Goal: Transaction & Acquisition: Purchase product/service

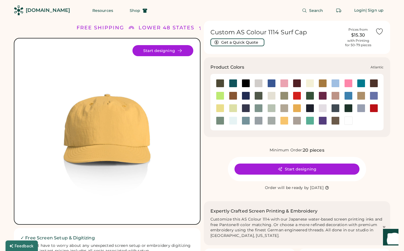
click at [234, 83] on div at bounding box center [233, 83] width 8 height 8
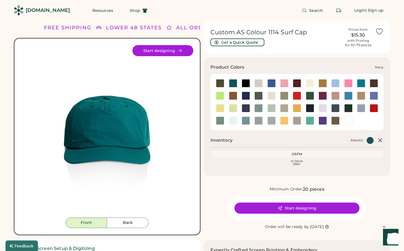
click at [311, 108] on div at bounding box center [310, 108] width 8 height 8
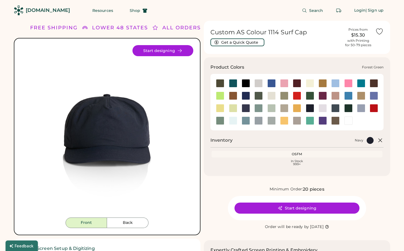
click at [309, 97] on div at bounding box center [310, 96] width 8 height 8
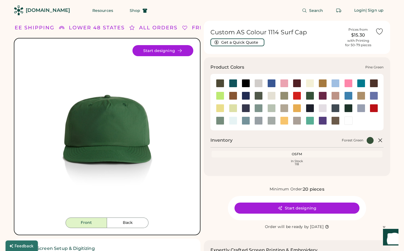
click at [350, 107] on div at bounding box center [349, 108] width 8 height 8
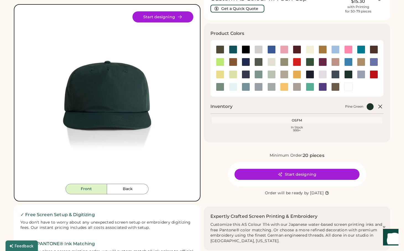
scroll to position [38, 0]
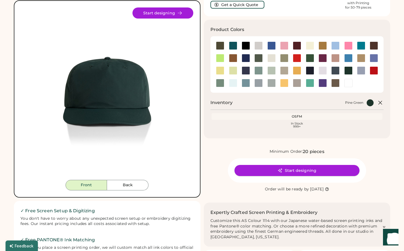
click at [300, 169] on button "Start designing" at bounding box center [297, 170] width 125 height 11
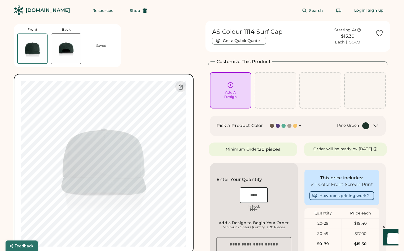
click at [264, 151] on div "20 pieces" at bounding box center [269, 149] width 21 height 7
click at [232, 88] on icon at bounding box center [230, 85] width 7 height 7
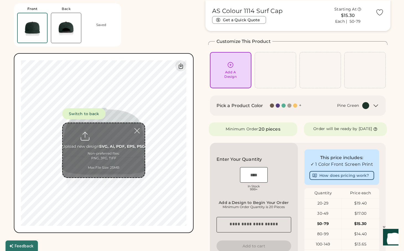
scroll to position [21, 0]
click at [104, 139] on input "file" at bounding box center [104, 150] width 82 height 54
type input "**********"
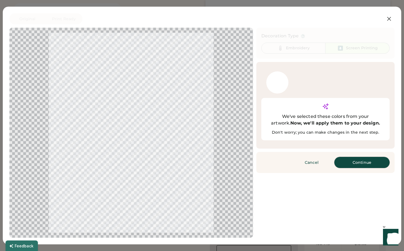
click at [369, 157] on button "Continue" at bounding box center [362, 162] width 55 height 11
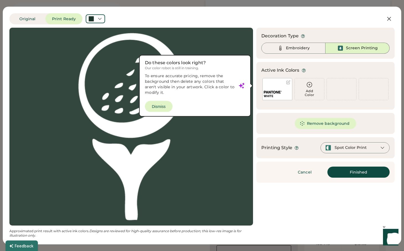
click at [363, 150] on div "Spot Color Print" at bounding box center [351, 148] width 32 height 6
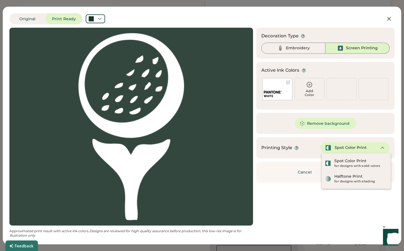
scroll to position [0, 0]
click at [368, 205] on div "Updating Image Approximated print result with active ink colors. Designs are re…" at bounding box center [202, 133] width 386 height 210
click at [363, 167] on div "for designs with solid colors" at bounding box center [361, 166] width 53 height 4
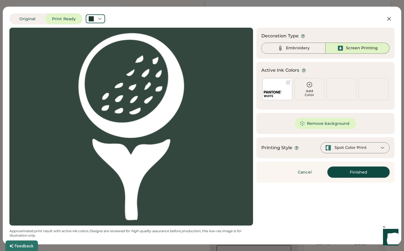
click at [358, 173] on button "Finished" at bounding box center [359, 172] width 62 height 11
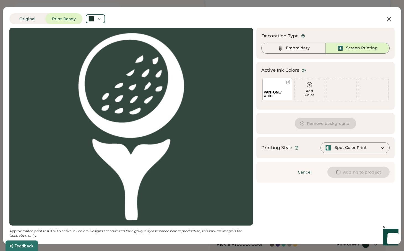
type input "****"
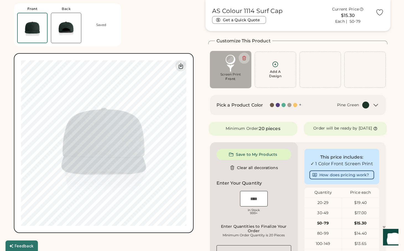
type input "****"
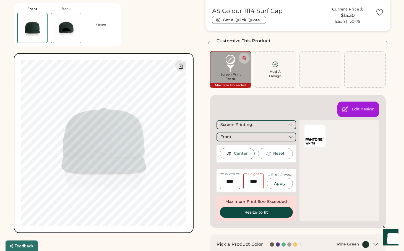
click at [274, 175] on div "4.5" x 2.5" max" at bounding box center [280, 175] width 23 height 5
click at [257, 135] on div "Front" at bounding box center [257, 137] width 80 height 9
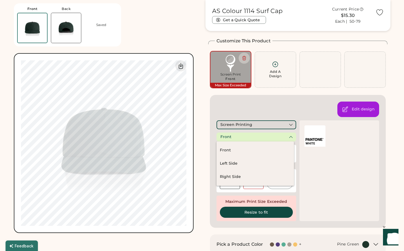
click at [257, 124] on div "Screen Printing" at bounding box center [257, 124] width 80 height 9
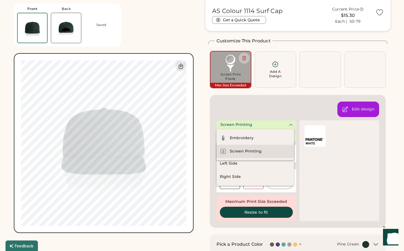
click at [253, 151] on div "Screen Printing" at bounding box center [246, 152] width 32 height 6
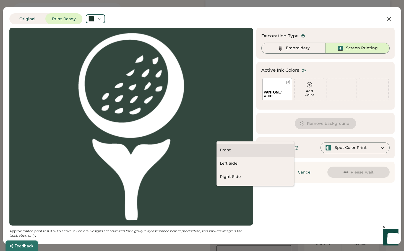
click at [259, 151] on div "Front" at bounding box center [256, 150] width 78 height 13
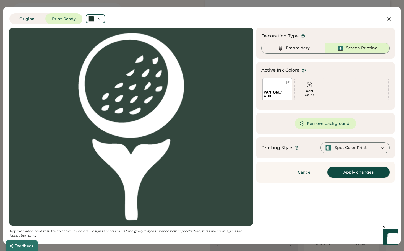
click at [374, 172] on button "Apply changes" at bounding box center [359, 172] width 62 height 11
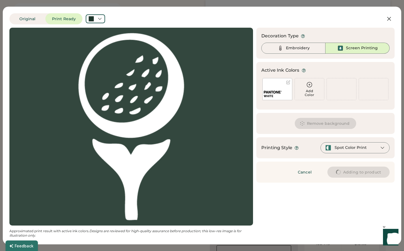
type input "****"
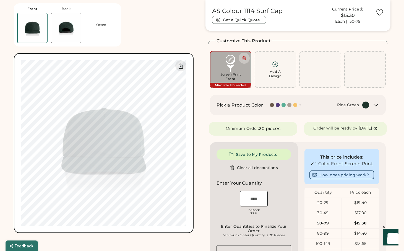
type input "****"
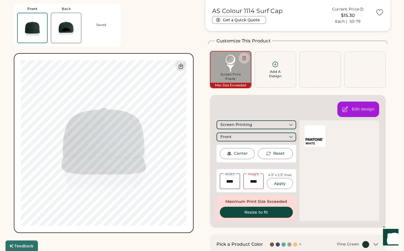
click at [231, 182] on input "input" at bounding box center [230, 182] width 20 height 16
click at [253, 180] on input "input" at bounding box center [254, 182] width 20 height 16
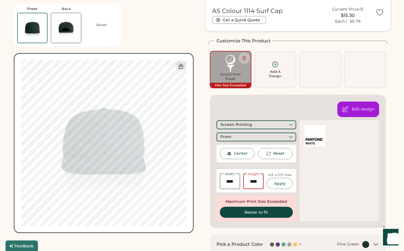
click at [253, 180] on input "input" at bounding box center [254, 182] width 20 height 16
type input "****"
click at [278, 183] on button "Apply" at bounding box center [280, 183] width 26 height 11
type input "****"
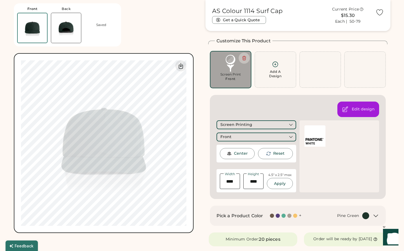
click at [242, 154] on div "Center" at bounding box center [241, 154] width 14 height 6
click at [199, 99] on div "Front Back Saved Switch to back Upload new design SVG, Ai, PDF, EPS, PSD Non-pr…" at bounding box center [202, 246] width 377 height 492
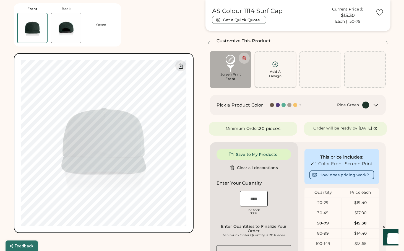
click at [275, 68] on div "Add A Design" at bounding box center [276, 69] width 34 height 17
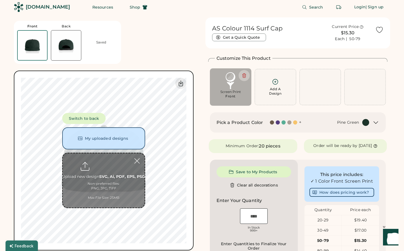
scroll to position [3, 0]
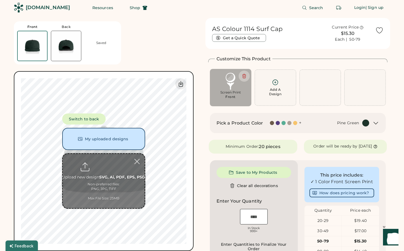
click at [103, 179] on input "file" at bounding box center [104, 181] width 82 height 54
type input "**********"
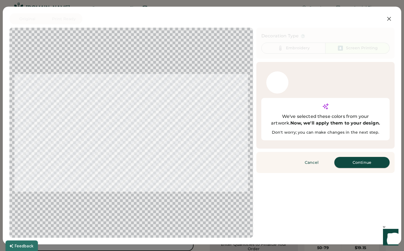
click at [355, 157] on button "Continue" at bounding box center [362, 162] width 55 height 11
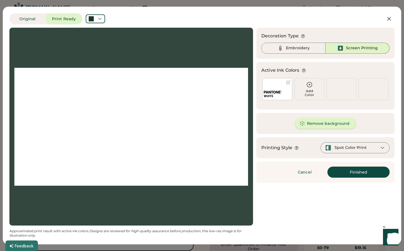
click at [325, 126] on button "Remove background" at bounding box center [326, 123] width 62 height 11
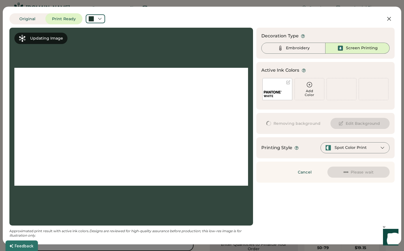
scroll to position [0, 0]
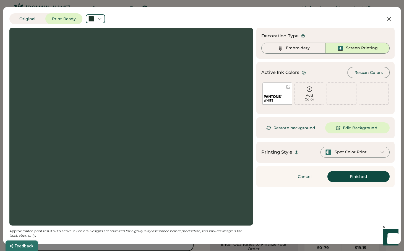
click at [371, 71] on button "Rescan Colors" at bounding box center [369, 72] width 42 height 11
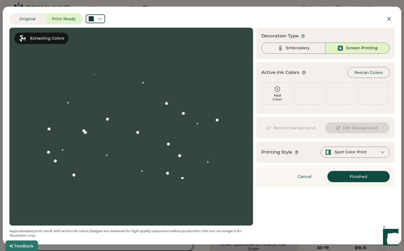
click at [352, 175] on button "Finished" at bounding box center [359, 176] width 62 height 11
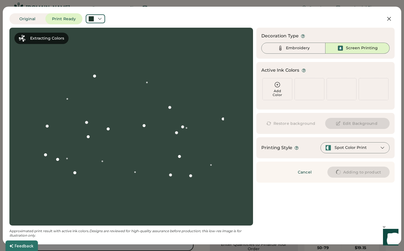
type input "****"
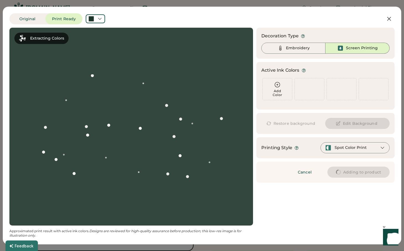
type input "****"
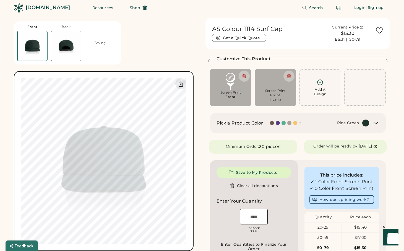
type input "****"
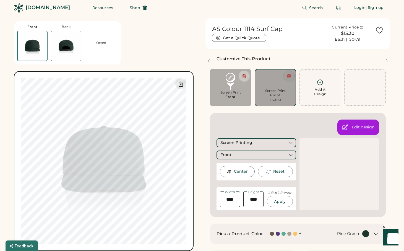
click at [290, 76] on icon at bounding box center [289, 76] width 5 height 5
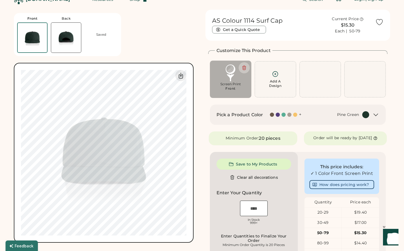
scroll to position [7, 0]
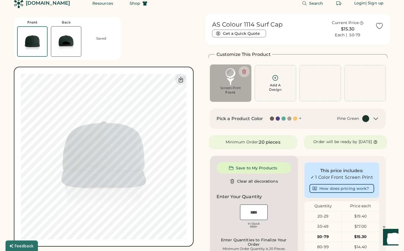
click at [65, 44] on img at bounding box center [66, 42] width 30 height 30
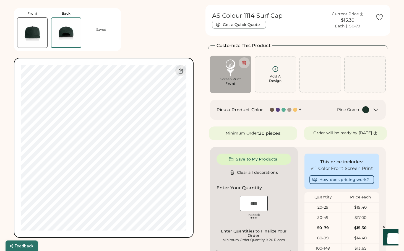
scroll to position [21, 0]
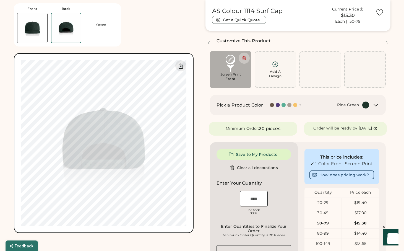
click at [99, 25] on div "Saved" at bounding box center [101, 25] width 10 height 4
click at [104, 25] on div "Saved" at bounding box center [101, 25] width 10 height 4
click at [72, 26] on img at bounding box center [65, 27] width 29 height 29
click at [277, 71] on div "Add A Design" at bounding box center [275, 73] width 12 height 9
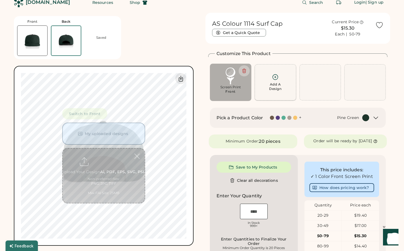
scroll to position [3, 0]
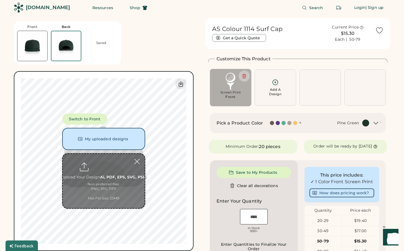
click at [108, 181] on input "file" at bounding box center [104, 181] width 82 height 54
type input "**********"
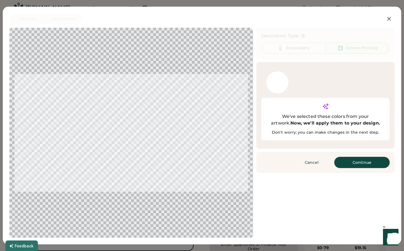
click at [351, 157] on button "Continue" at bounding box center [362, 162] width 55 height 11
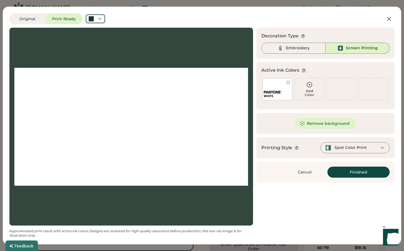
click at [283, 86] on div "WHITE" at bounding box center [278, 89] width 30 height 22
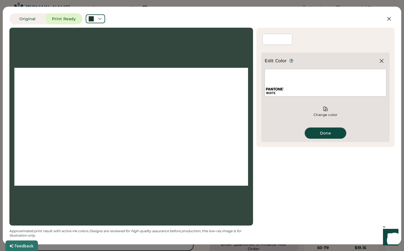
click at [324, 132] on button "Done" at bounding box center [326, 133] width 42 height 11
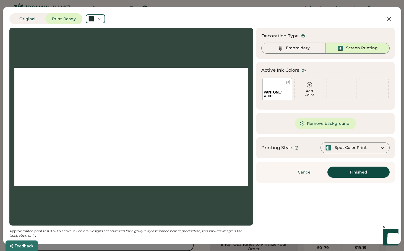
click at [345, 48] on div "Screen Printing" at bounding box center [358, 48] width 64 height 11
click at [367, 171] on button "Finished" at bounding box center [359, 172] width 62 height 11
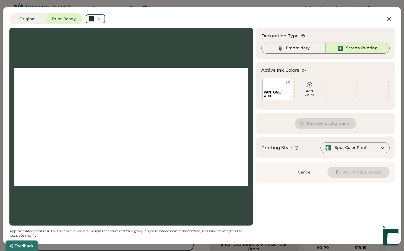
type input "****"
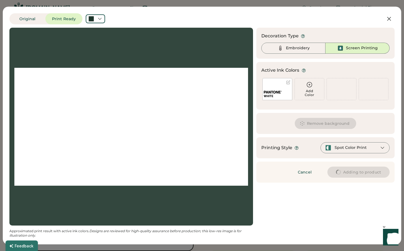
type input "****"
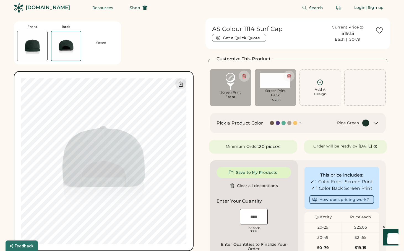
type input "****"
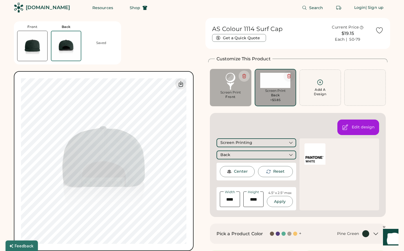
click at [289, 76] on icon at bounding box center [289, 76] width 5 height 5
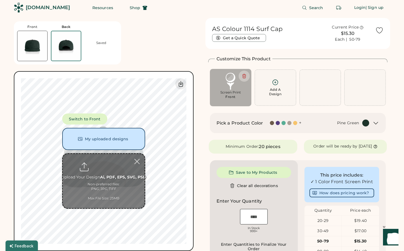
click at [113, 176] on input "file" at bounding box center [104, 181] width 82 height 54
type input "**********"
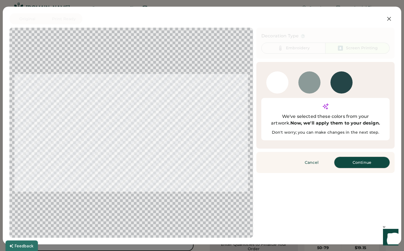
click at [354, 157] on button "Continue" at bounding box center [362, 162] width 55 height 11
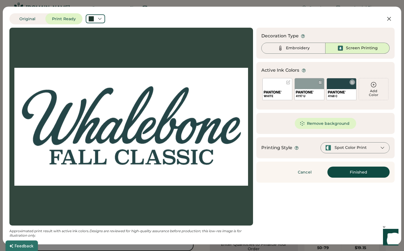
click at [353, 83] on div at bounding box center [353, 82] width 4 height 4
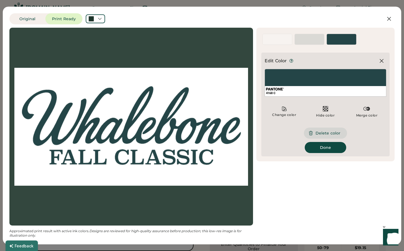
click at [328, 133] on button "Delete color" at bounding box center [325, 133] width 43 height 11
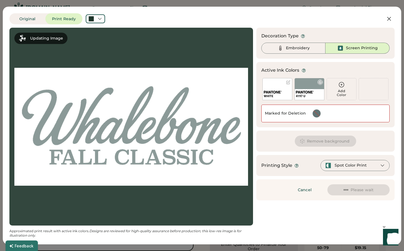
click at [320, 83] on div at bounding box center [321, 82] width 4 height 4
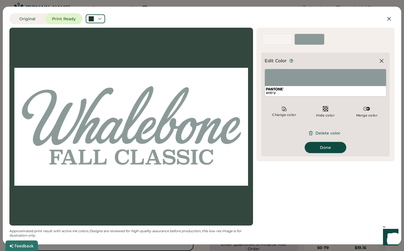
click at [331, 147] on button "Done" at bounding box center [326, 147] width 42 height 11
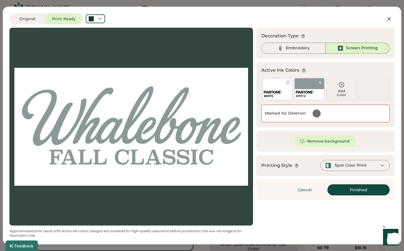
click at [284, 90] on div "WHITE" at bounding box center [277, 94] width 29 height 11
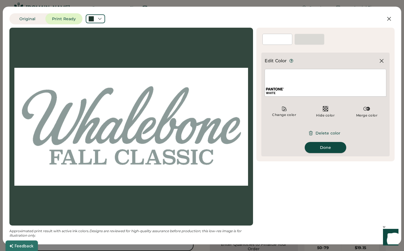
click at [330, 148] on button "Done" at bounding box center [326, 147] width 42 height 11
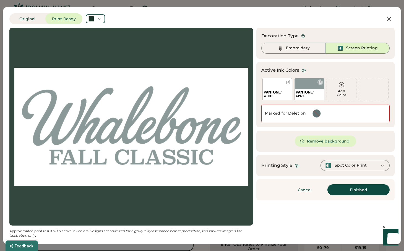
click at [320, 83] on div at bounding box center [321, 82] width 4 height 4
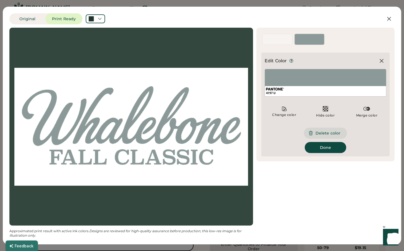
click at [328, 134] on button "Delete color" at bounding box center [325, 133] width 43 height 11
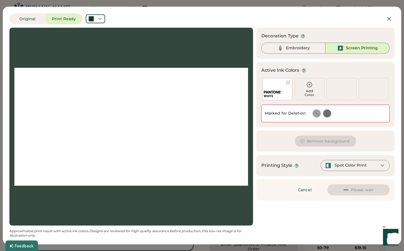
click at [274, 89] on div "WHITE" at bounding box center [277, 94] width 29 height 11
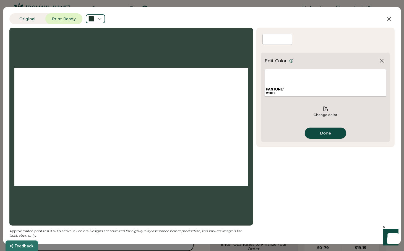
click at [334, 132] on button "Done" at bounding box center [326, 133] width 42 height 11
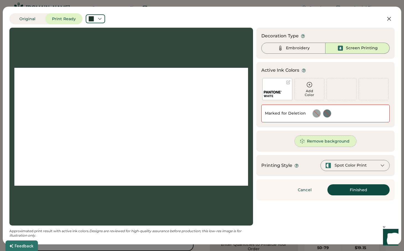
click at [336, 143] on button "Remove background" at bounding box center [326, 141] width 62 height 11
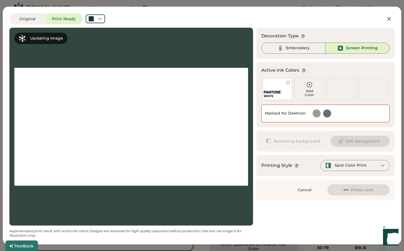
scroll to position [0, 0]
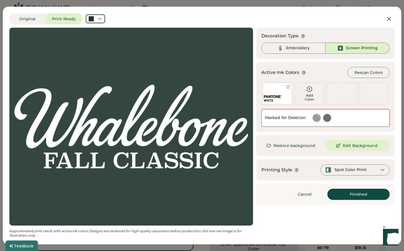
click at [346, 191] on button "Finished" at bounding box center [359, 194] width 62 height 11
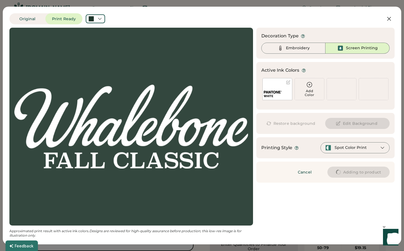
type input "****"
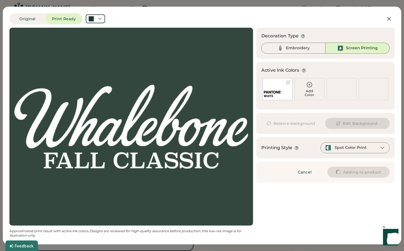
type input "****"
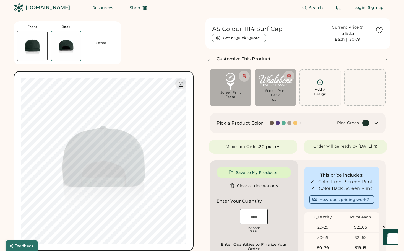
type input "****"
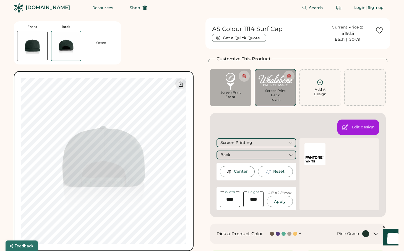
click at [244, 157] on div "Back" at bounding box center [257, 155] width 80 height 9
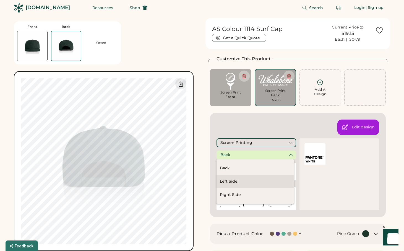
click at [240, 182] on div "Left Side" at bounding box center [256, 181] width 78 height 13
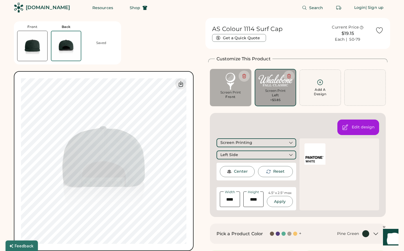
click at [230, 201] on input "input" at bounding box center [230, 200] width 20 height 16
type input "****"
click at [280, 203] on button "Apply" at bounding box center [280, 201] width 26 height 11
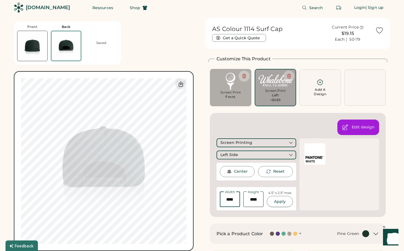
type input "****"
click at [285, 205] on button "Apply" at bounding box center [280, 201] width 26 height 11
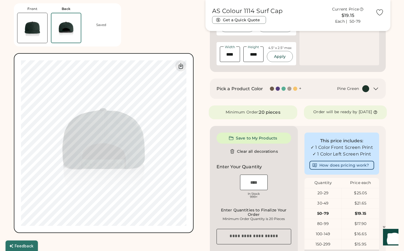
scroll to position [147, 0]
click at [267, 113] on div "20 pieces" at bounding box center [269, 113] width 21 height 7
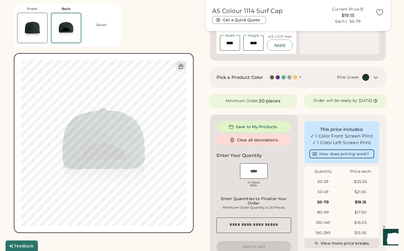
scroll to position [160, 0]
click at [256, 174] on input "input" at bounding box center [254, 171] width 28 height 16
type input "**"
click at [281, 178] on div "OSFM In Stock 999+" at bounding box center [254, 176] width 75 height 28
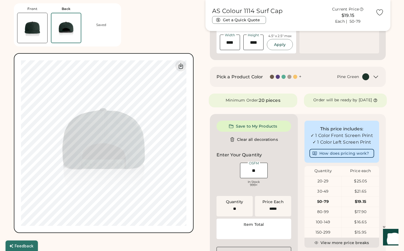
type input "******"
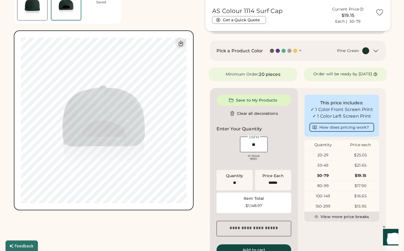
scroll to position [186, 0]
click at [276, 157] on div "OSFM In Stock 999+" at bounding box center [254, 149] width 75 height 28
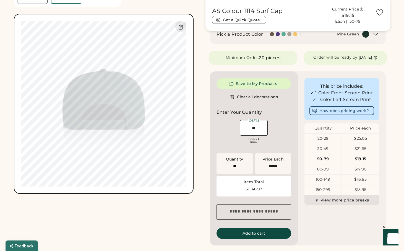
scroll to position [204, 0]
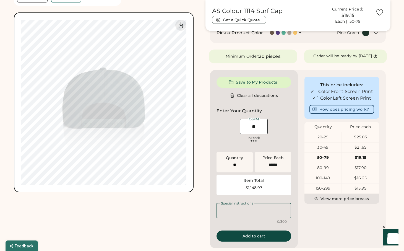
click at [260, 216] on textarea at bounding box center [254, 211] width 75 height 16
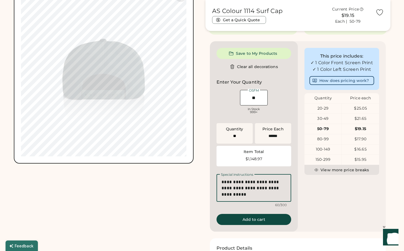
scroll to position [238, 0]
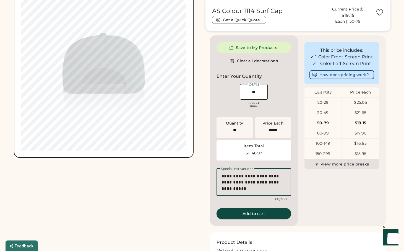
type textarea "**********"
click at [259, 220] on div "**********" at bounding box center [298, 51] width 185 height 538
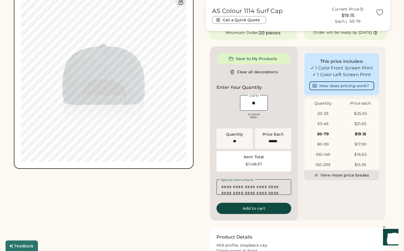
scroll to position [238, 0]
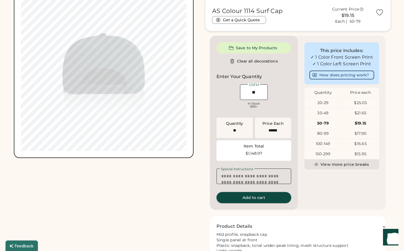
click at [258, 202] on button "Add to cart" at bounding box center [254, 197] width 75 height 11
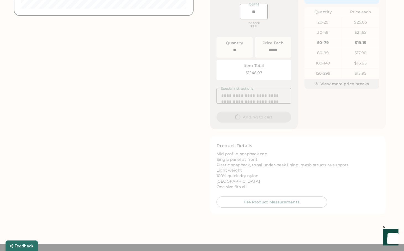
scroll to position [0, 0]
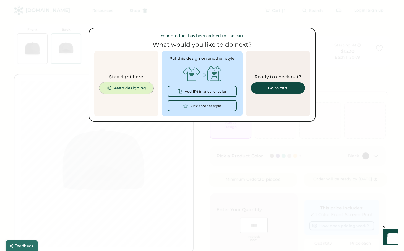
click at [130, 89] on button "Keep designing" at bounding box center [126, 87] width 54 height 11
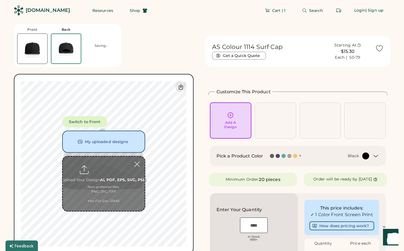
click at [245, 48] on h1 "AS Colour 1114 Surf Cap" at bounding box center [247, 47] width 71 height 8
click at [30, 47] on img at bounding box center [32, 49] width 30 height 30
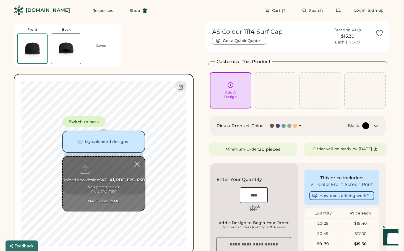
click at [234, 31] on h1 "AS Colour 1114 Surf Cap" at bounding box center [247, 32] width 71 height 8
click at [130, 12] on span "Shop" at bounding box center [135, 11] width 11 height 4
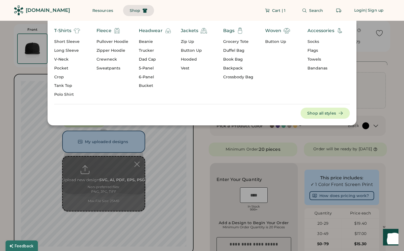
click at [148, 68] on div "5-Panel" at bounding box center [155, 69] width 33 height 6
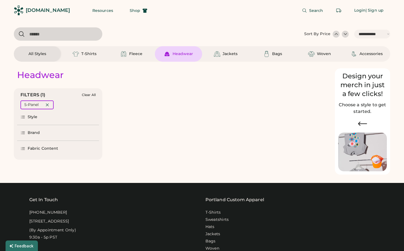
select select "*****"
select select "*"
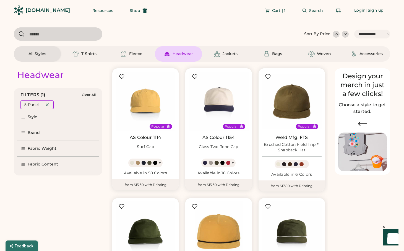
scroll to position [9, 0]
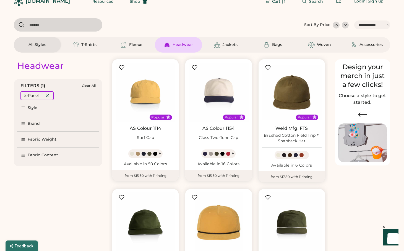
select select "*****"
select select "*"
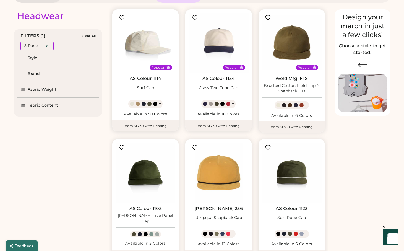
scroll to position [63, 0]
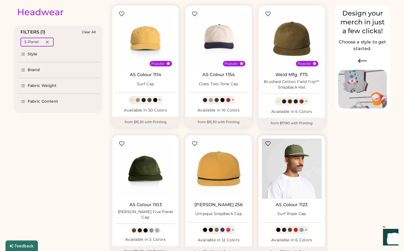
click at [293, 174] on img at bounding box center [292, 169] width 60 height 60
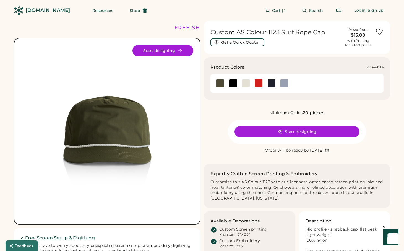
click at [246, 86] on div at bounding box center [246, 83] width 8 height 8
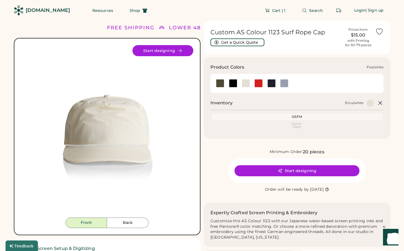
click at [257, 85] on div at bounding box center [259, 83] width 8 height 8
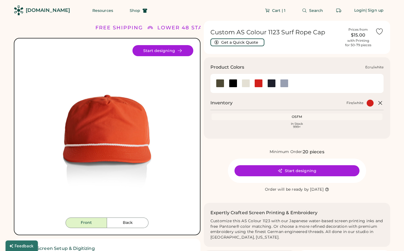
click at [247, 85] on div at bounding box center [246, 83] width 8 height 8
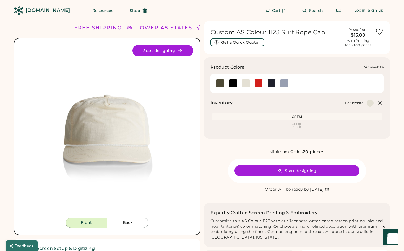
click at [221, 84] on div at bounding box center [220, 83] width 8 height 8
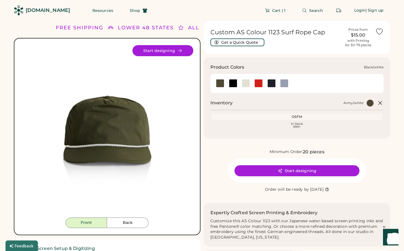
click at [234, 86] on div at bounding box center [233, 83] width 8 height 8
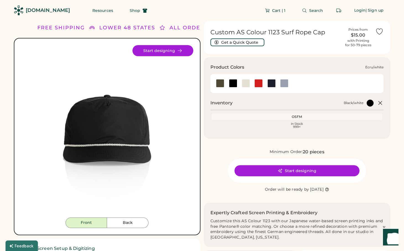
click at [246, 83] on div at bounding box center [246, 83] width 8 height 8
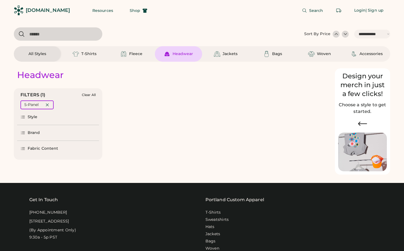
select select "*****"
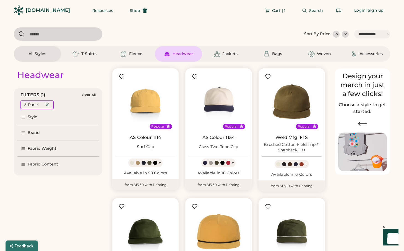
click at [34, 131] on div "Brand" at bounding box center [34, 133] width 12 height 6
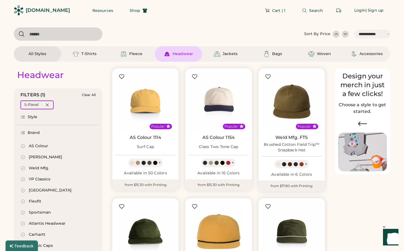
click at [34, 145] on div "AS Colour" at bounding box center [38, 146] width 19 height 6
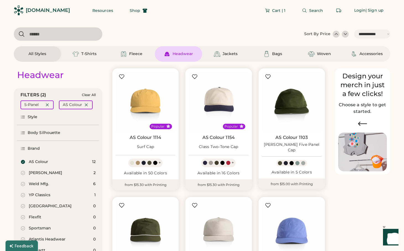
click at [173, 51] on div "Headwear" at bounding box center [183, 54] width 20 height 6
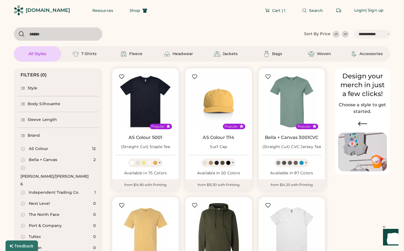
click at [43, 149] on div "AS Colour" at bounding box center [38, 149] width 19 height 6
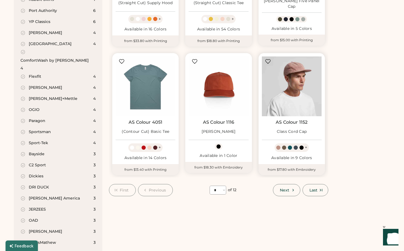
scroll to position [407, 0]
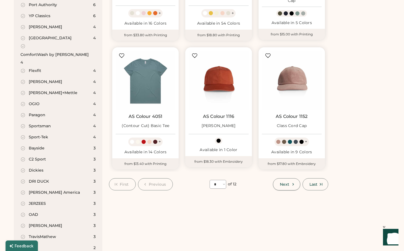
click at [294, 185] on icon at bounding box center [293, 184] width 5 height 5
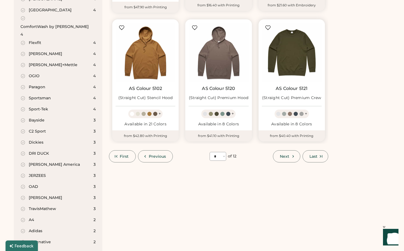
scroll to position [445, 0]
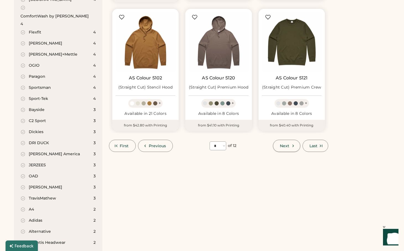
click at [292, 146] on icon at bounding box center [293, 145] width 5 height 5
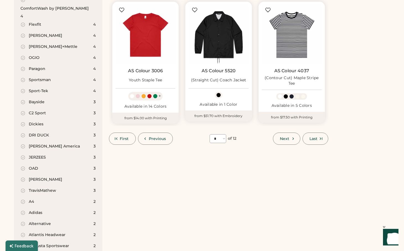
scroll to position [454, 0]
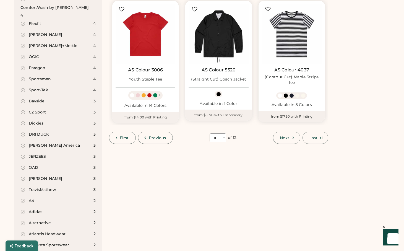
click at [293, 139] on icon at bounding box center [293, 137] width 5 height 5
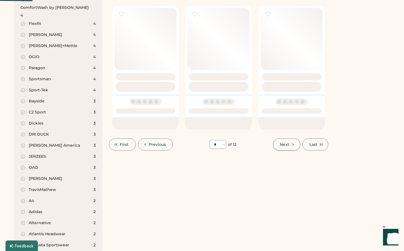
select select "*"
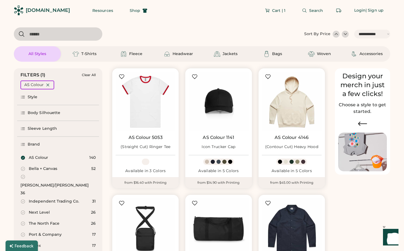
click at [38, 145] on div "Brand" at bounding box center [34, 145] width 12 height 6
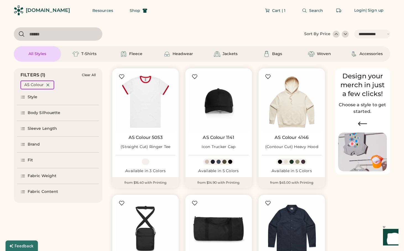
click at [45, 113] on div "Body Silhouette" at bounding box center [44, 113] width 33 height 6
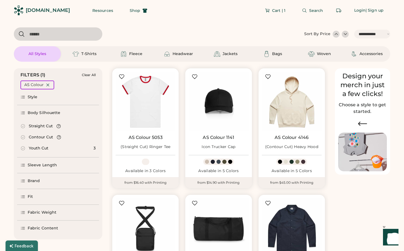
click at [45, 113] on div "Body Silhouette" at bounding box center [44, 113] width 33 height 6
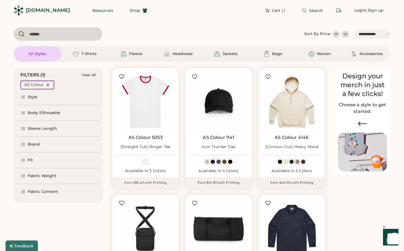
click at [41, 100] on div "Style" at bounding box center [58, 97] width 82 height 16
